Goal: Task Accomplishment & Management: Manage account settings

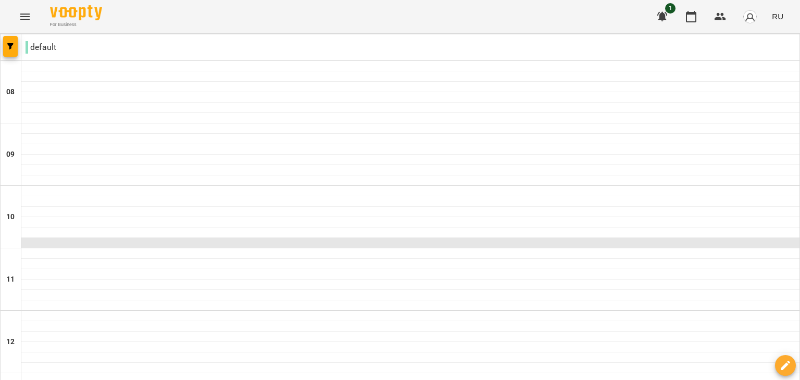
scroll to position [417, 0]
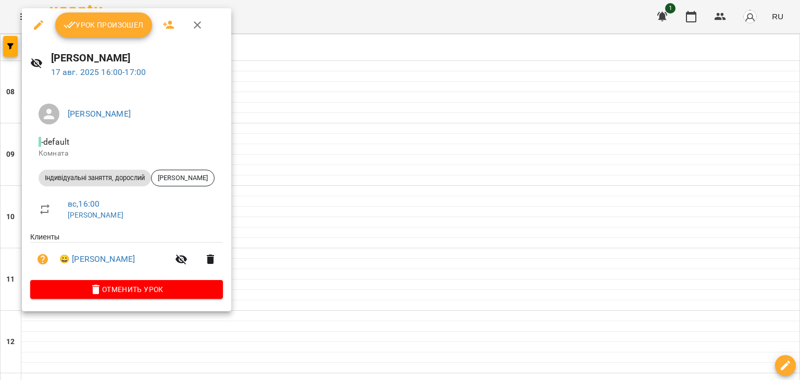
click at [109, 34] on button "Урок произошел" at bounding box center [103, 24] width 97 height 25
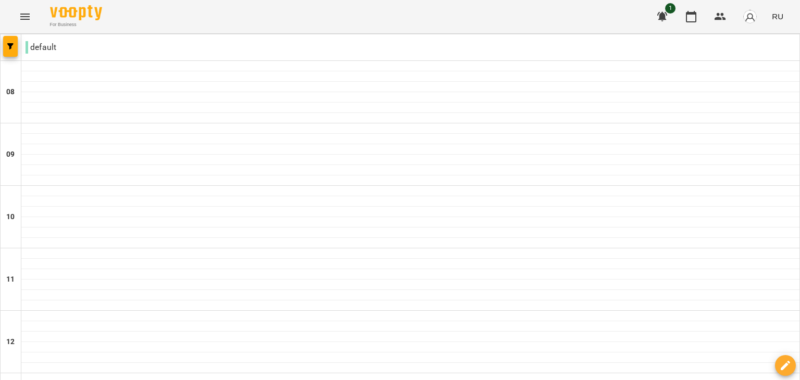
scroll to position [453, 0]
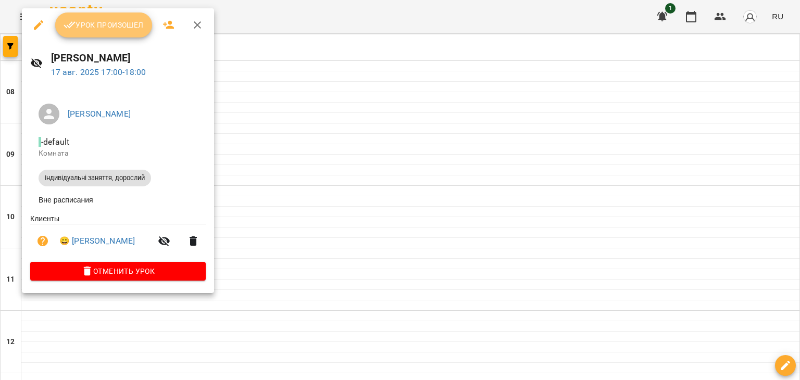
click at [90, 21] on span "Урок произошел" at bounding box center [104, 25] width 80 height 12
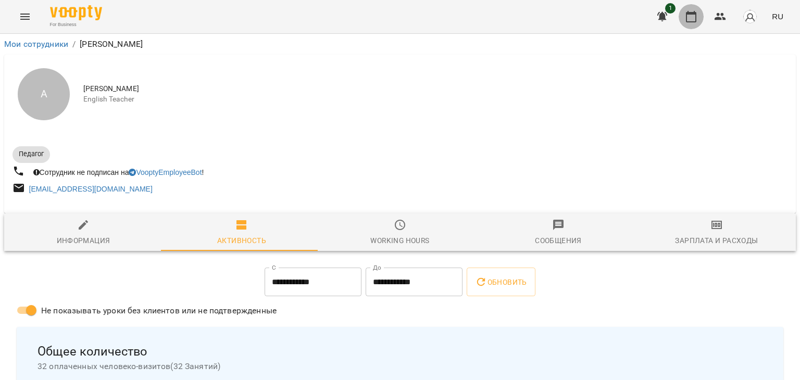
click at [688, 17] on icon "button" at bounding box center [691, 16] width 12 height 12
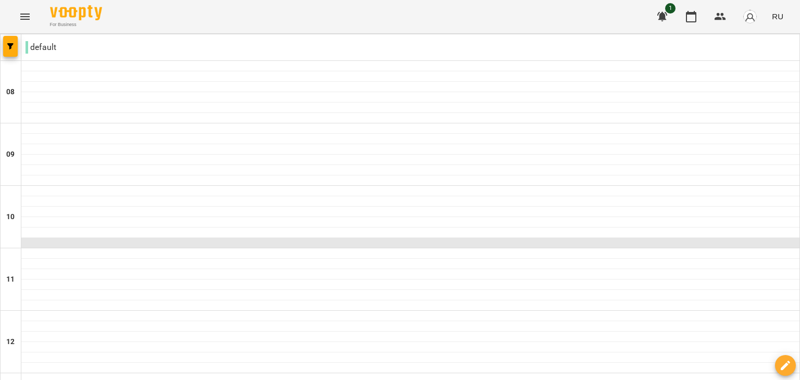
scroll to position [412, 0]
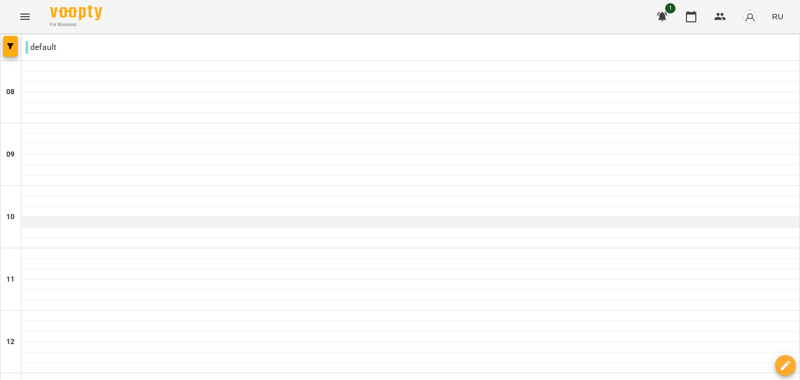
scroll to position [687, 0]
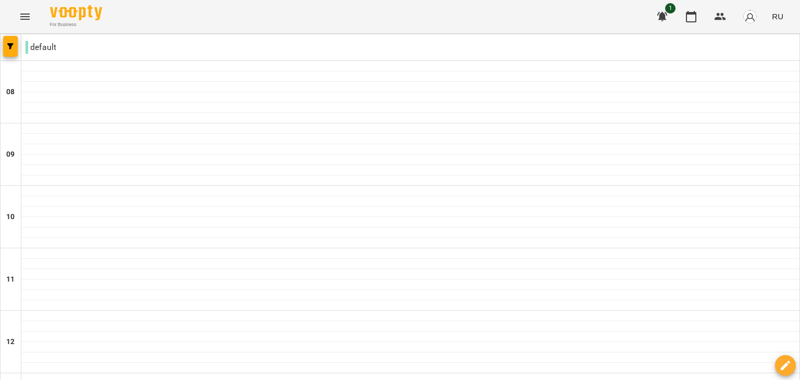
type input "**********"
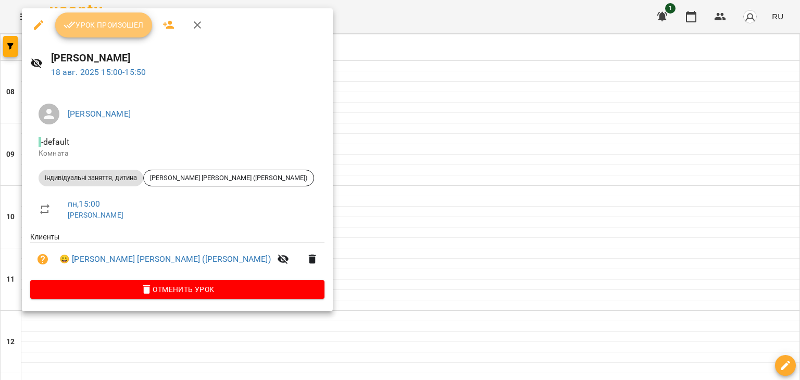
click at [98, 28] on span "Урок произошел" at bounding box center [104, 25] width 80 height 12
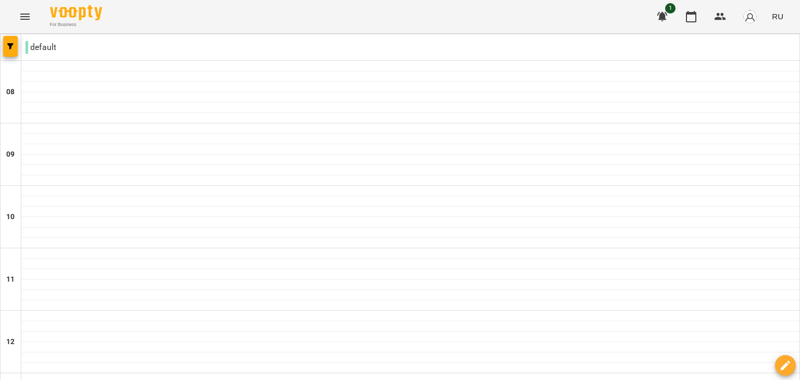
scroll to position [687, 0]
